Goal: Book appointment/travel/reservation

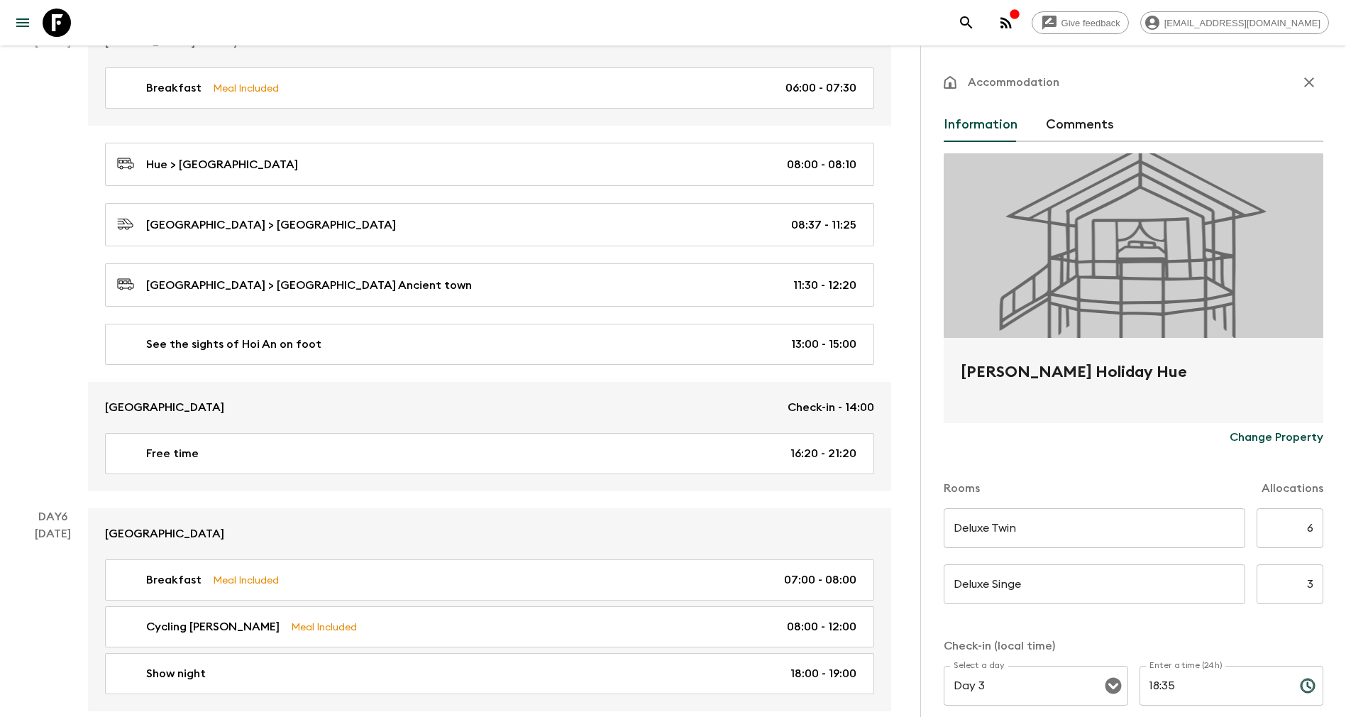
scroll to position [180, 0]
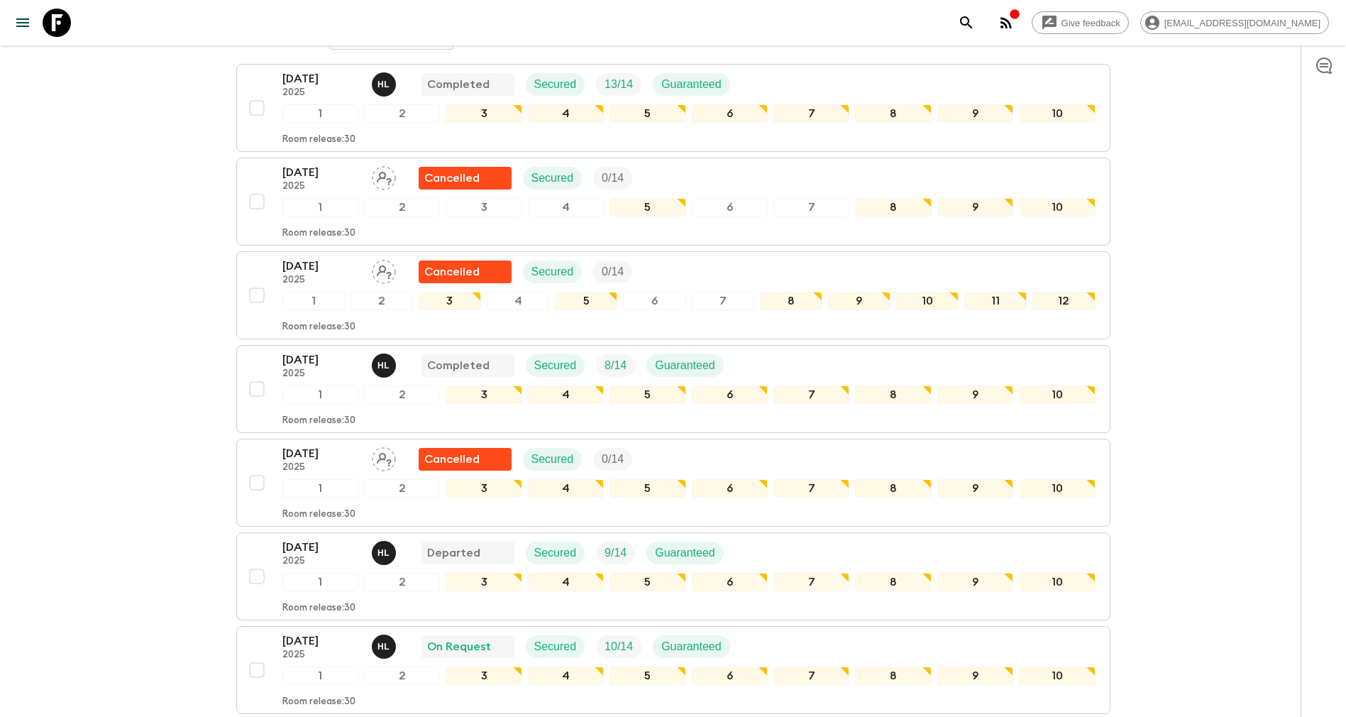
scroll to position [426, 0]
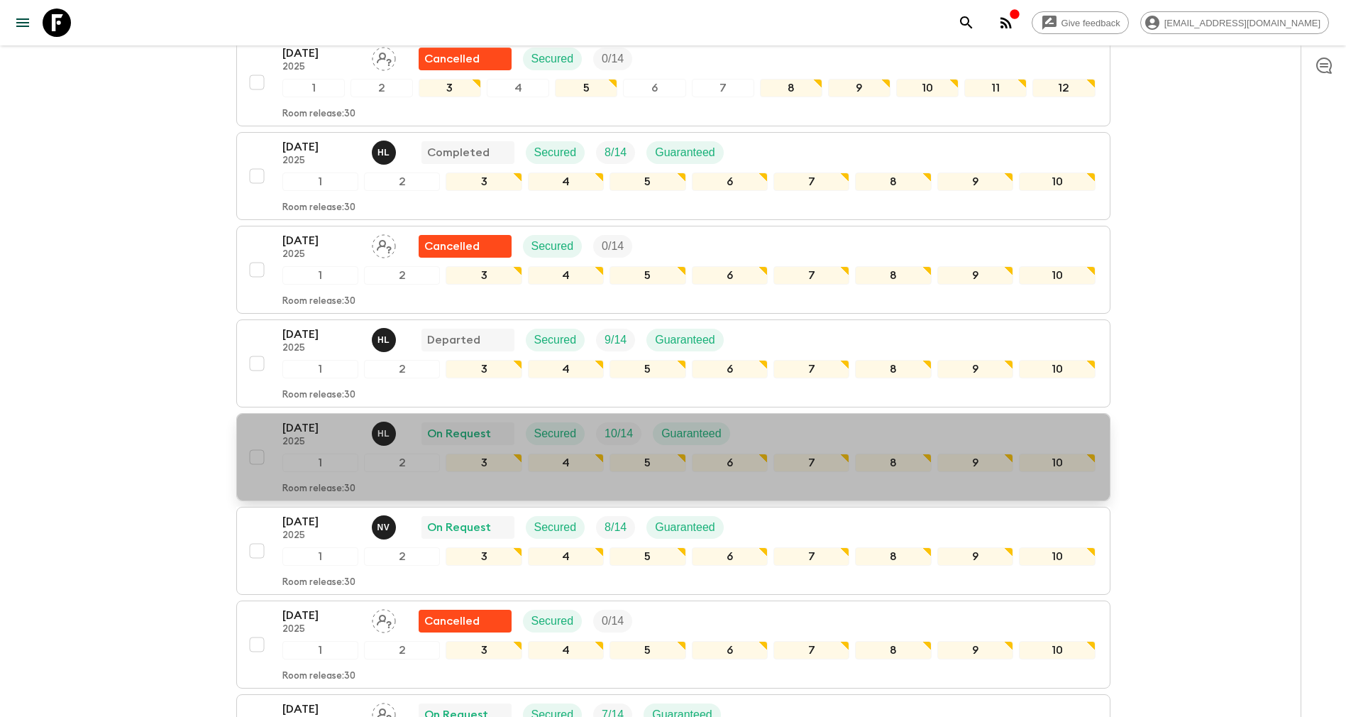
click at [300, 427] on p "[DATE]" at bounding box center [321, 427] width 78 height 17
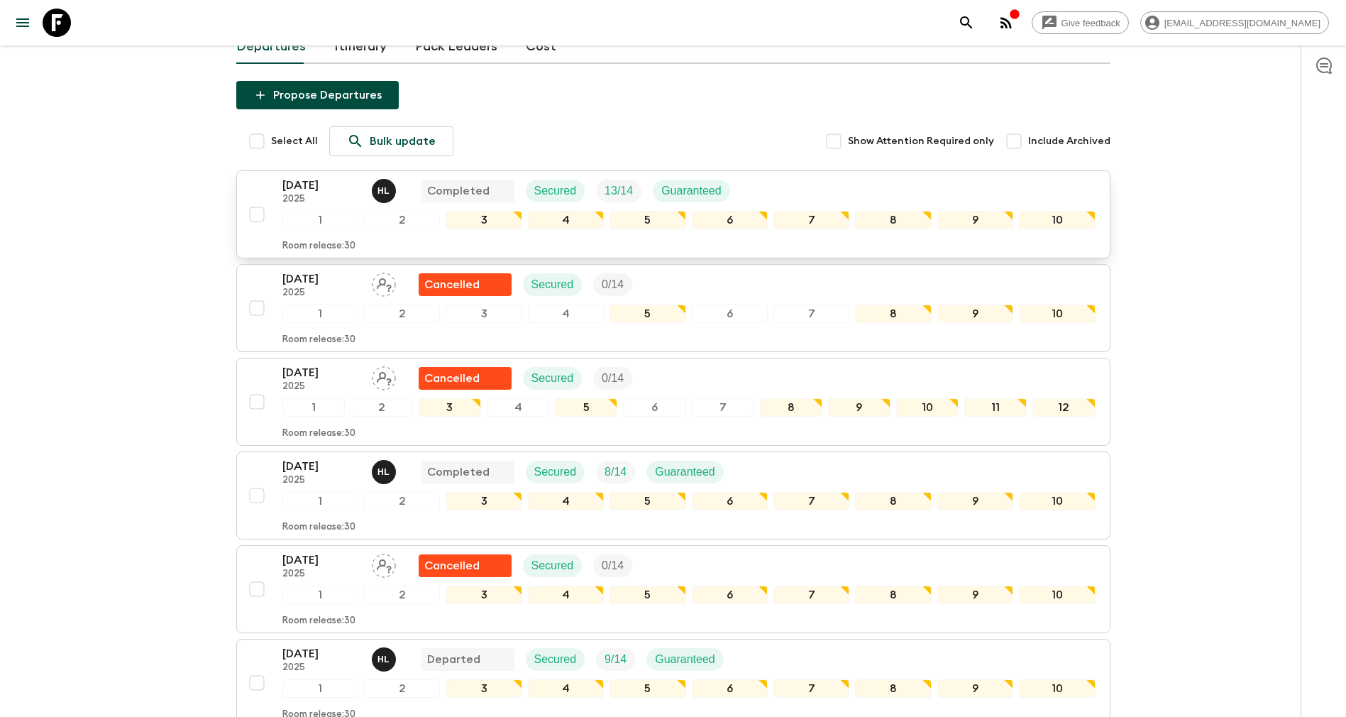
scroll to position [319, 0]
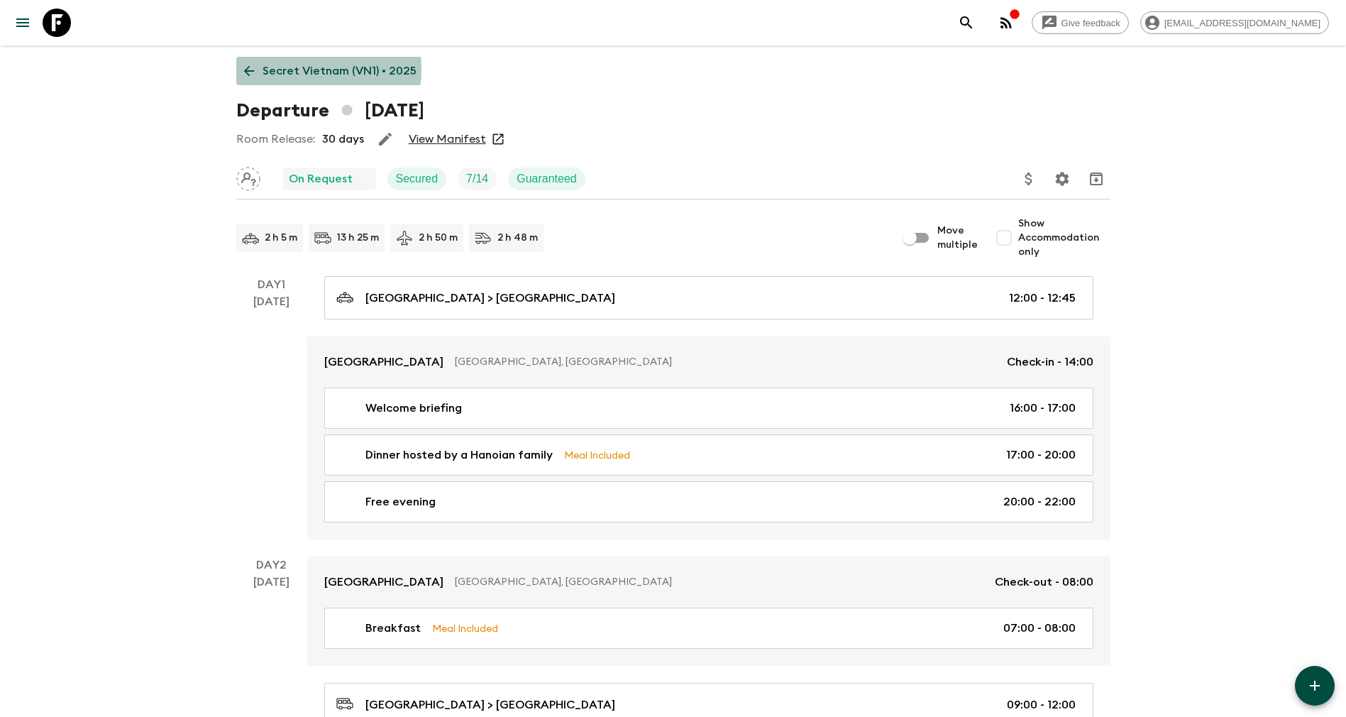
click at [295, 69] on p "Secret Vietnam (VN1) • 2025" at bounding box center [340, 70] width 154 height 17
